Goal: Navigation & Orientation: Find specific page/section

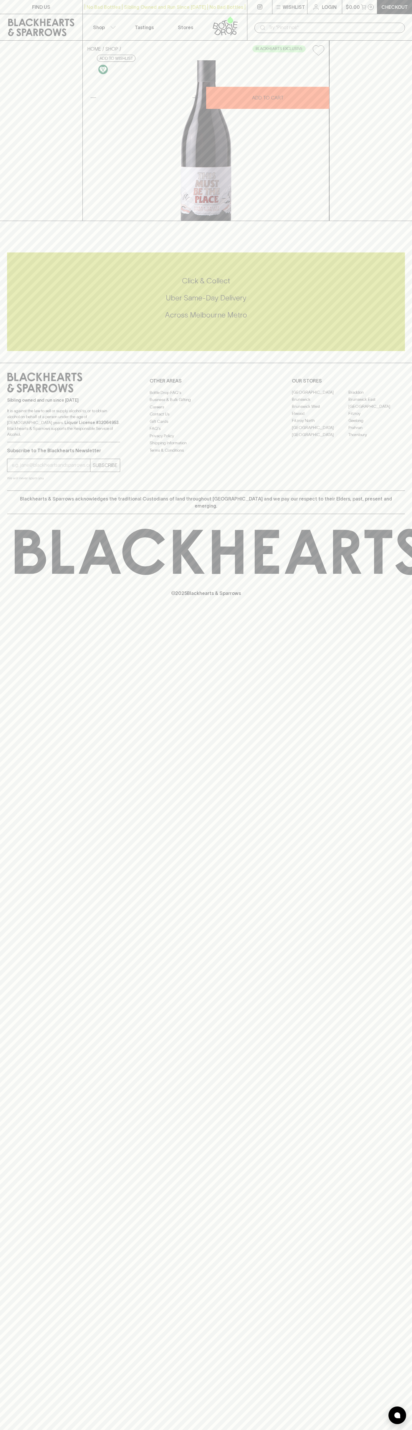
click at [124, 25] on link "Tastings" at bounding box center [144, 27] width 41 height 26
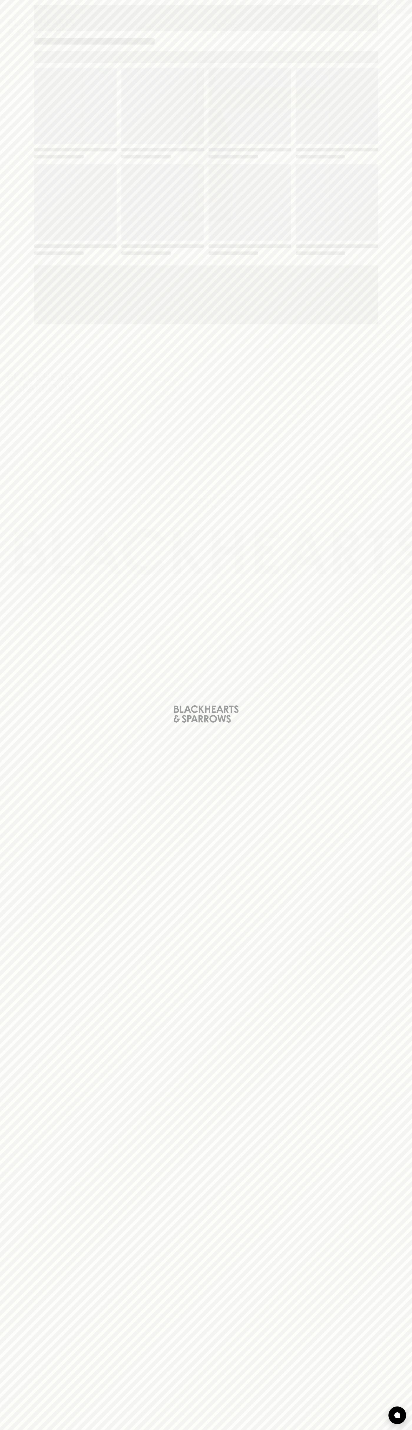
click at [62, 1430] on html "FIND US | No Bad Bottles | Sibling Owned and Run Since [DATE] | No Bad Bottles …" at bounding box center [206, 715] width 412 height 1430
click at [28, 1115] on div "Loading" at bounding box center [206, 715] width 412 height 1430
